Goal: Ask a question

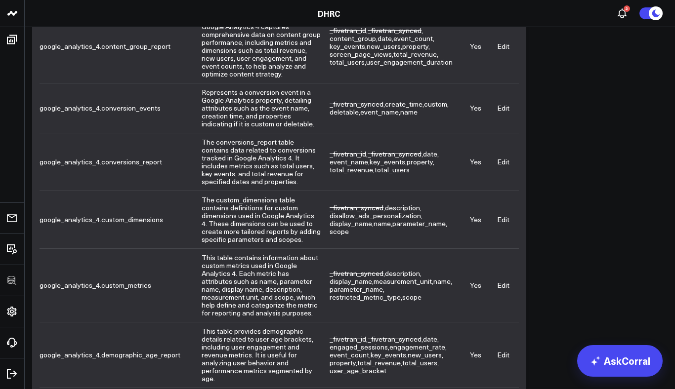
scroll to position [403, 0]
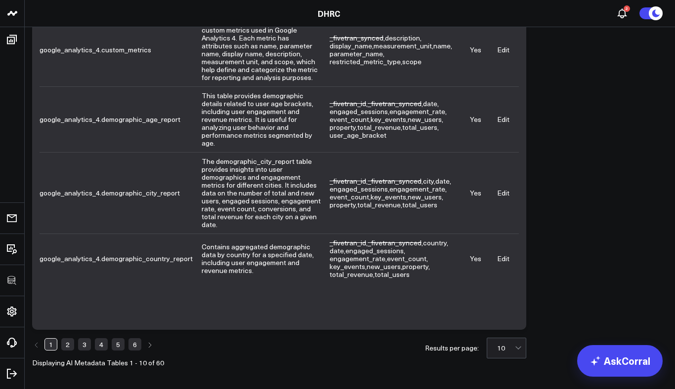
click at [136, 348] on link "6" at bounding box center [134, 345] width 13 height 12
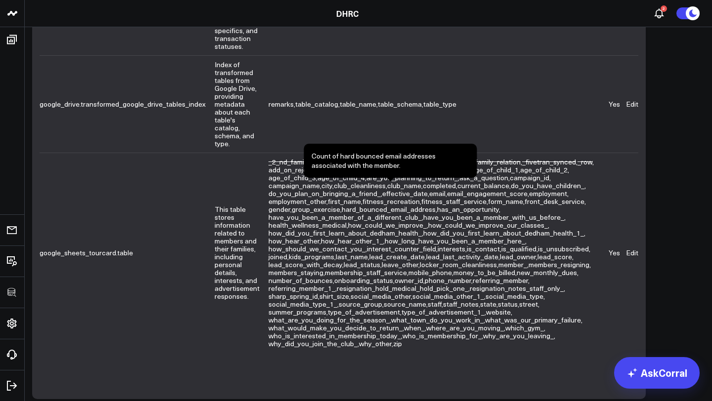
scroll to position [812, 0]
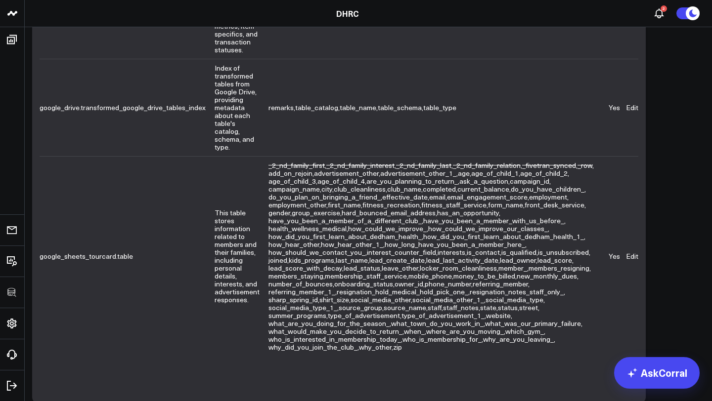
click at [626, 252] on link "Edit" at bounding box center [632, 256] width 12 height 9
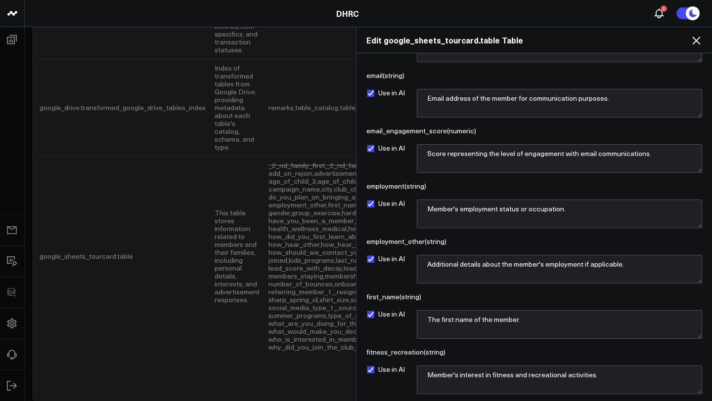
scroll to position [1532, 0]
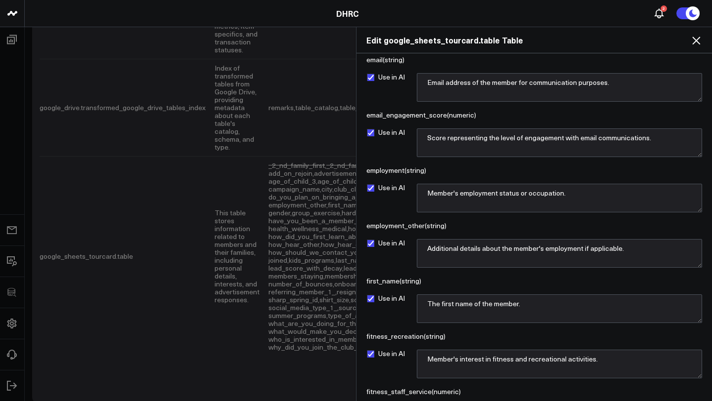
click at [675, 42] on icon at bounding box center [696, 41] width 12 height 12
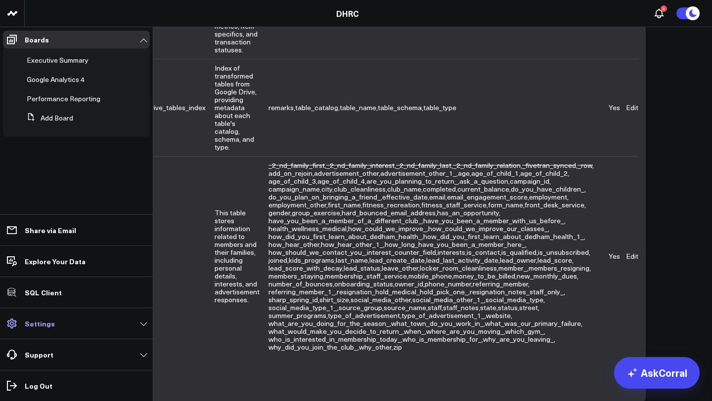
click at [61, 330] on link "Settings" at bounding box center [76, 324] width 147 height 18
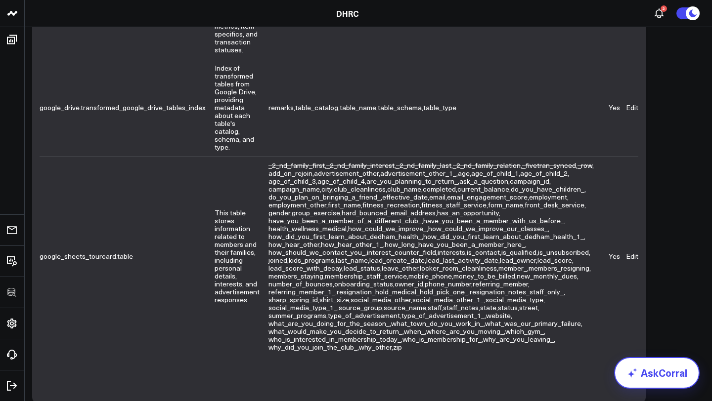
click at [647, 374] on link "AskCorral" at bounding box center [656, 373] width 85 height 32
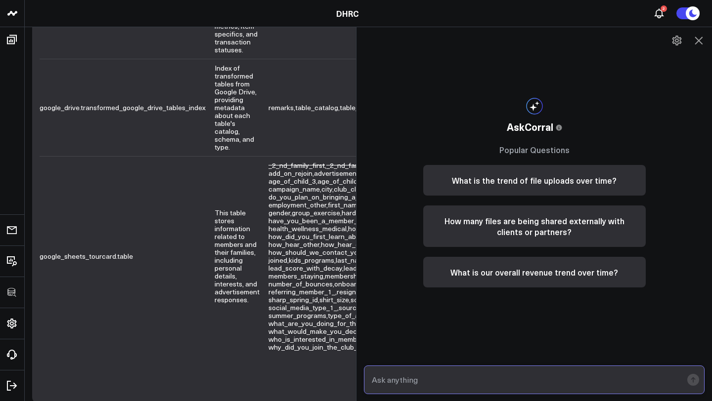
click at [440, 379] on input "text" at bounding box center [525, 380] width 313 height 18
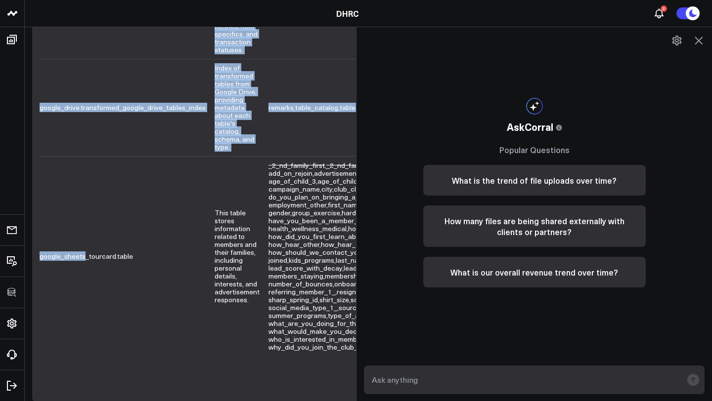
drag, startPoint x: 38, startPoint y: 249, endPoint x: 84, endPoint y: 250, distance: 45.5
click at [83, 249] on td "google_sheets_tourcard.table" at bounding box center [127, 256] width 175 height 200
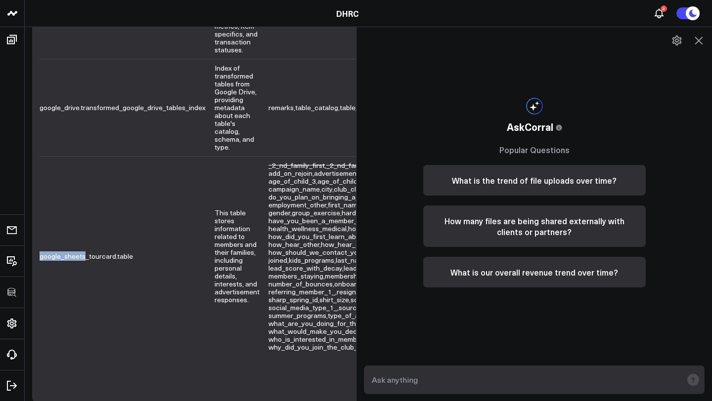
drag, startPoint x: 85, startPoint y: 253, endPoint x: 40, endPoint y: 252, distance: 45.0
click at [40, 253] on td "google_sheets_tourcard.table" at bounding box center [127, 256] width 175 height 200
copy td "google_sheets"
click at [535, 382] on input "text" at bounding box center [525, 380] width 313 height 18
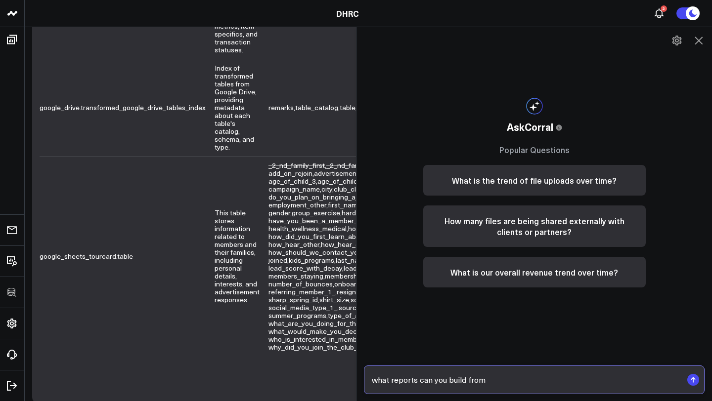
paste input "google_sheets"
click at [485, 382] on input "what reports can you build from google_sheets" at bounding box center [525, 380] width 313 height 18
type input "what reports can you build from tables that have google_sheets in them?"
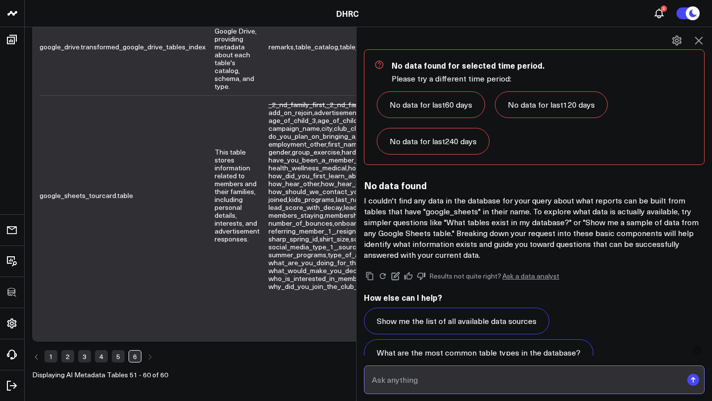
scroll to position [613, 0]
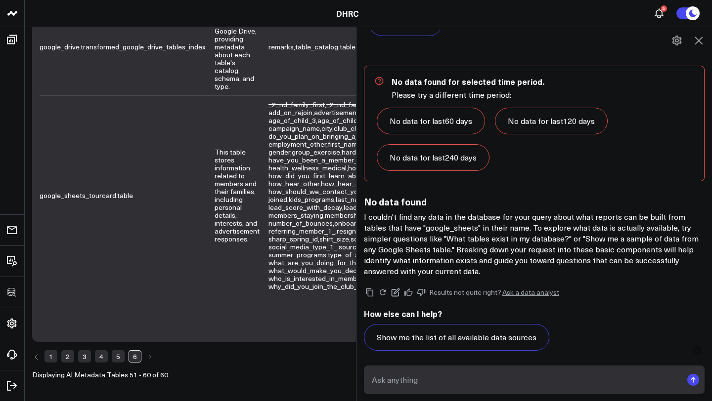
click at [458, 159] on link "No data for last 240 days" at bounding box center [433, 157] width 113 height 27
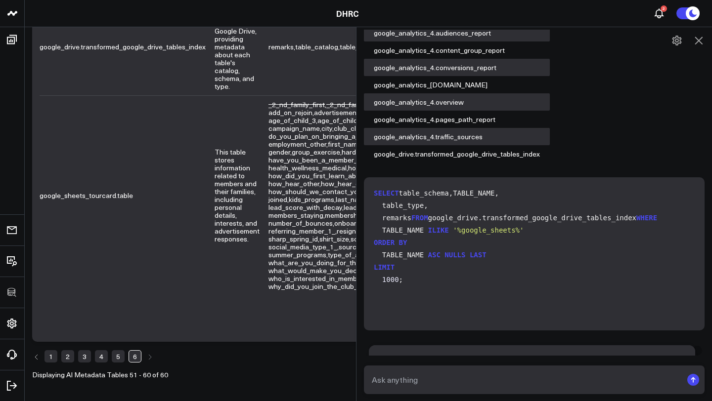
scroll to position [0, 0]
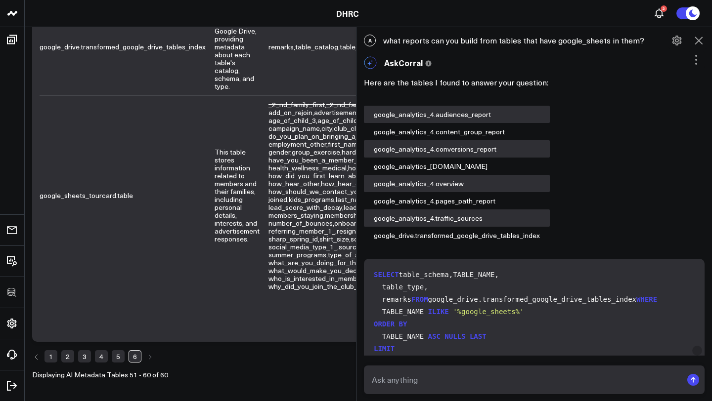
click at [675, 41] on icon at bounding box center [677, 41] width 12 height 12
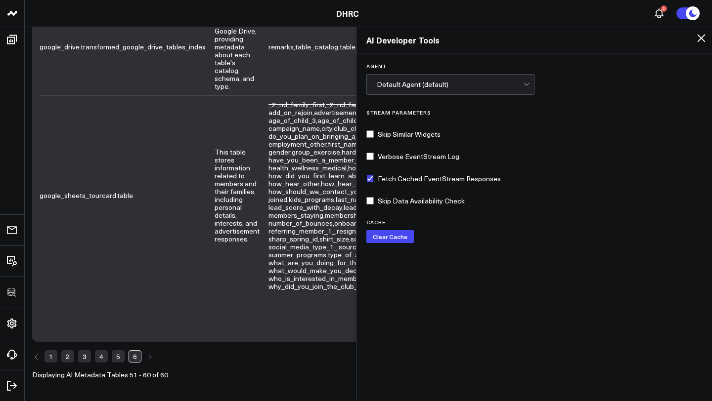
click at [502, 83] on div "Default Agent (default)" at bounding box center [450, 85] width 146 height 8
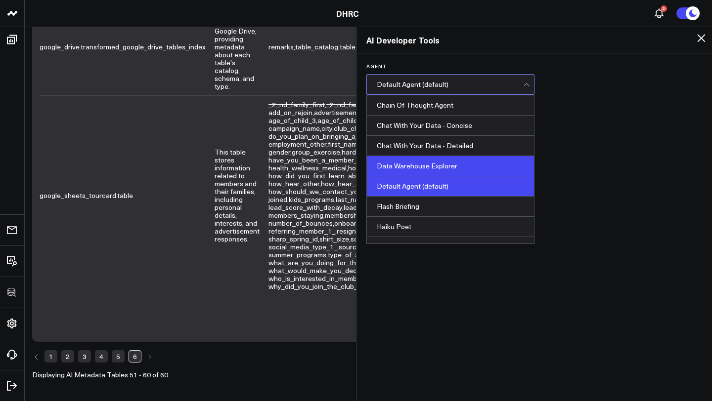
click at [420, 169] on div "Data Warehouse Explorer" at bounding box center [450, 166] width 167 height 20
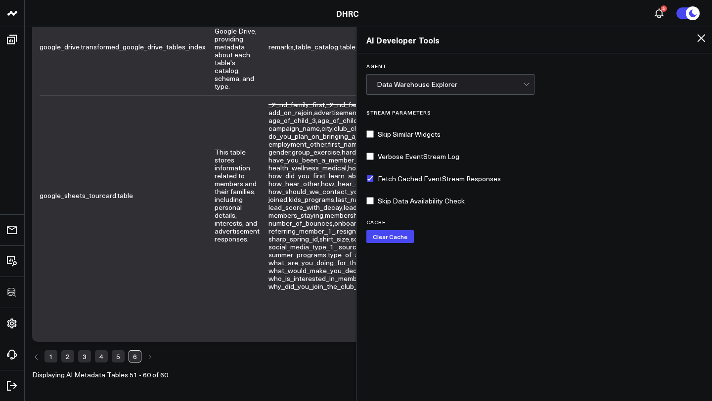
click at [675, 38] on icon at bounding box center [701, 38] width 8 height 8
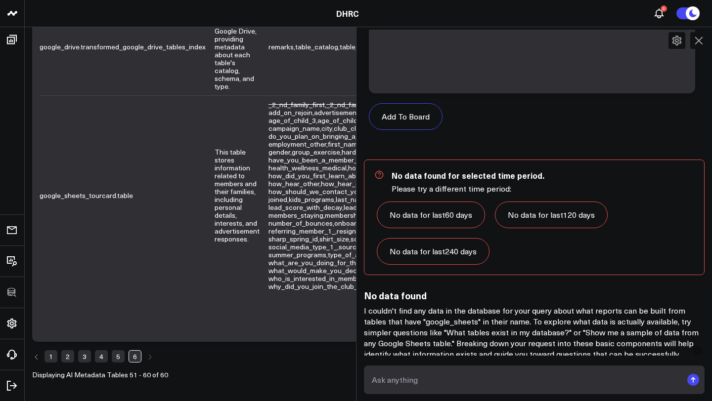
scroll to position [681, 0]
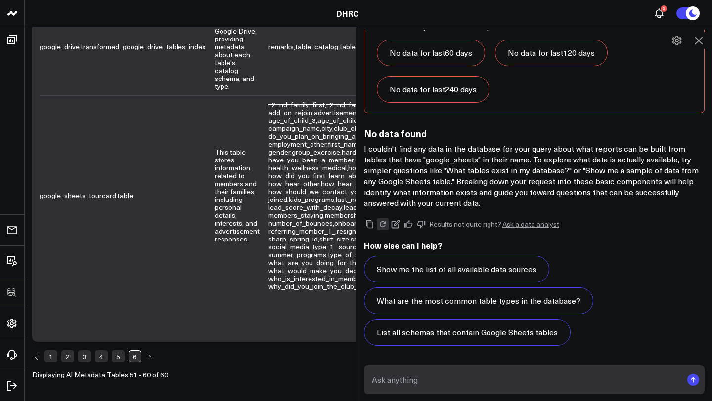
click at [380, 222] on icon at bounding box center [383, 224] width 6 height 6
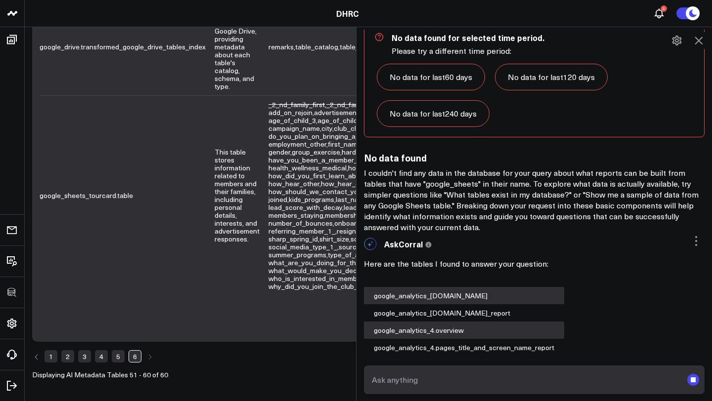
scroll to position [2108, 0]
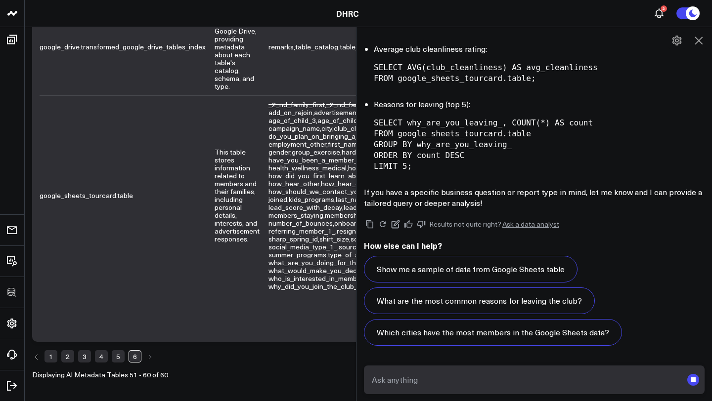
click at [675, 40] on icon at bounding box center [698, 41] width 12 height 12
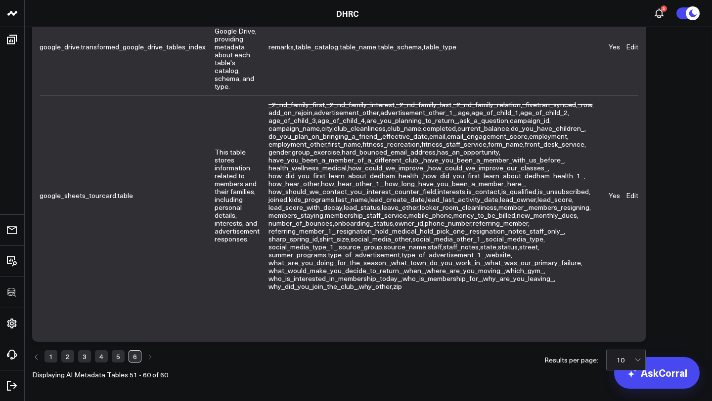
click at [119, 353] on link "5" at bounding box center [118, 356] width 13 height 12
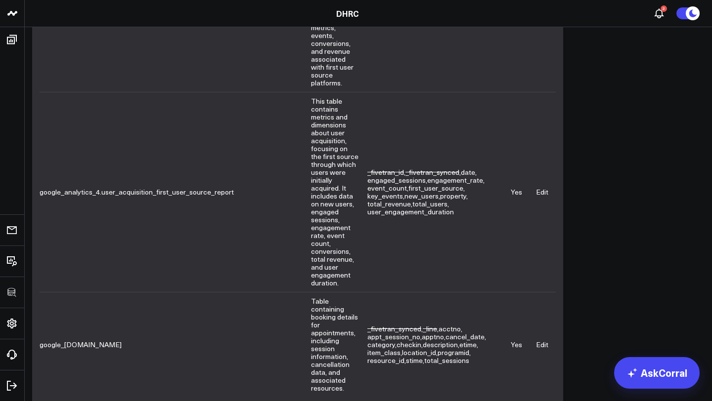
scroll to position [1601, 0]
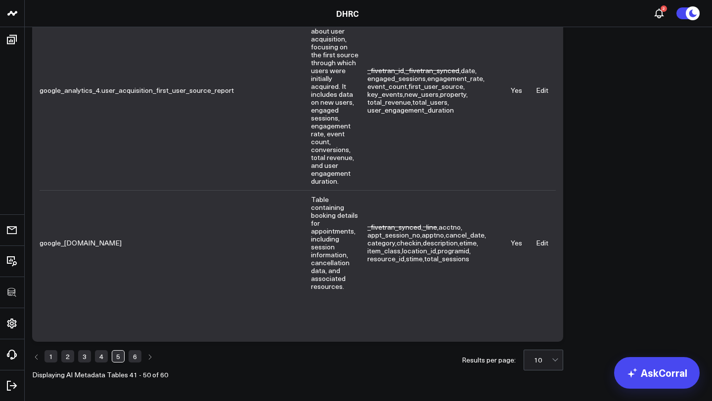
click at [136, 354] on link "6" at bounding box center [134, 356] width 13 height 12
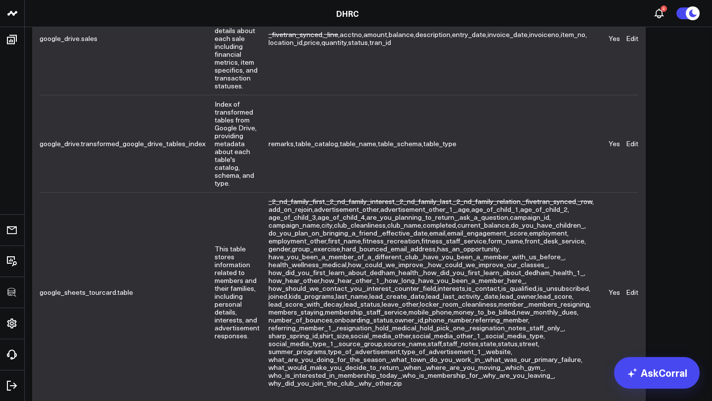
scroll to position [921, 0]
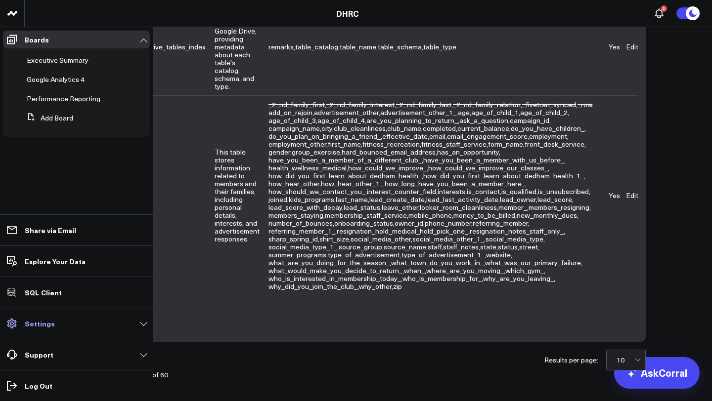
click at [55, 324] on link "Settings" at bounding box center [76, 324] width 147 height 18
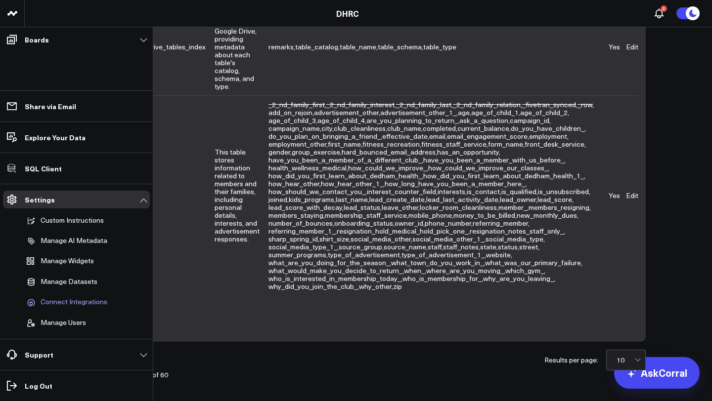
click at [64, 300] on span "Connect Integrations" at bounding box center [74, 302] width 67 height 9
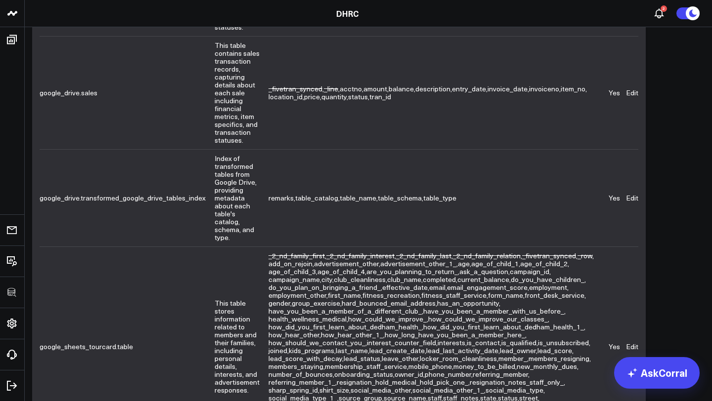
scroll to position [726, 0]
